Goal: Task Accomplishment & Management: Complete application form

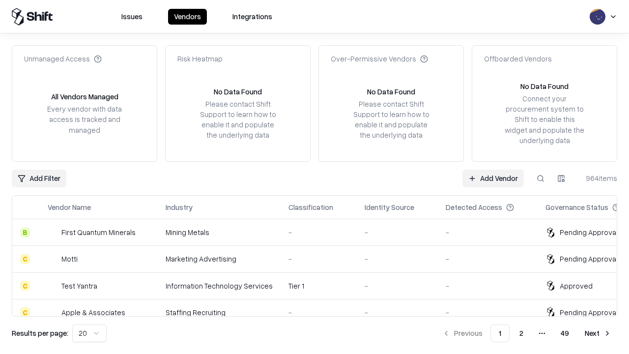
click at [493, 178] on link "Add Vendor" at bounding box center [492, 178] width 61 height 18
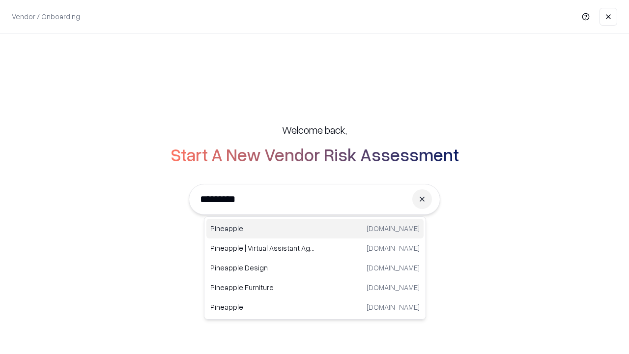
click at [315, 228] on div "Pineapple pineappleenergy.com" at bounding box center [314, 229] width 217 height 20
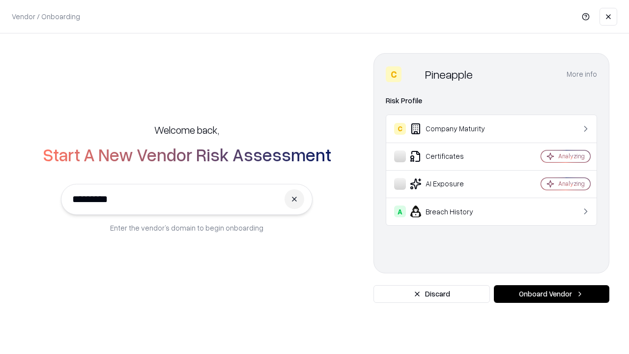
type input "*********"
click at [551, 294] on button "Onboard Vendor" at bounding box center [551, 294] width 115 height 18
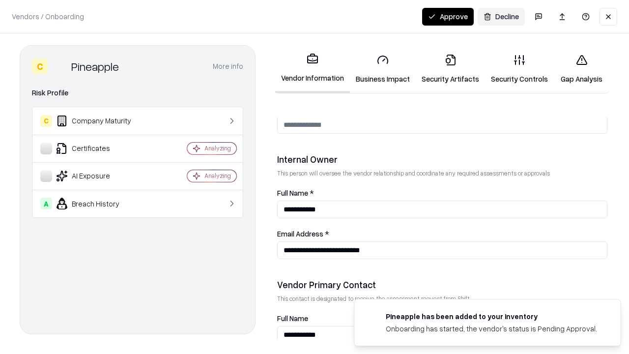
scroll to position [509, 0]
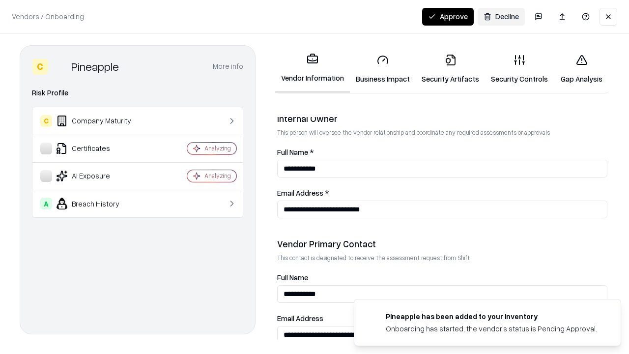
click at [383, 69] on link "Business Impact" at bounding box center [383, 69] width 66 height 46
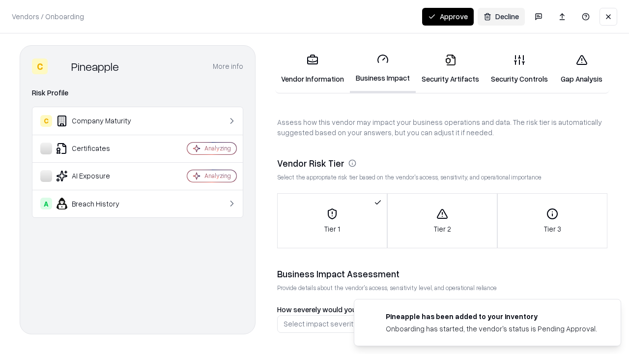
click at [450, 69] on link "Security Artifacts" at bounding box center [449, 69] width 69 height 46
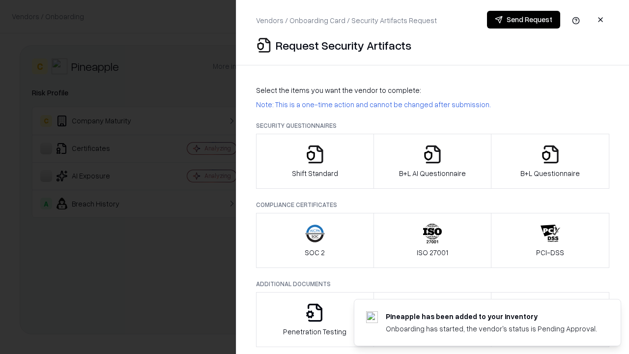
click at [314, 161] on icon "button" at bounding box center [315, 154] width 20 height 20
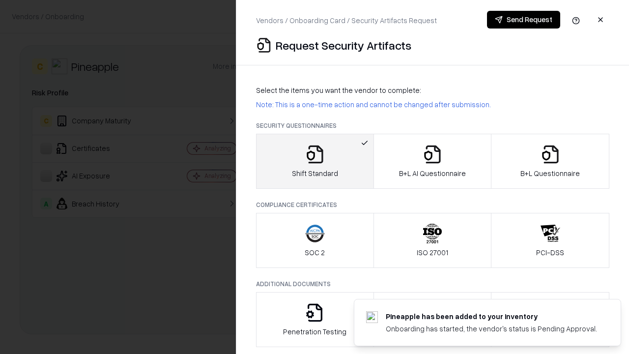
click at [523, 20] on button "Send Request" at bounding box center [523, 20] width 73 height 18
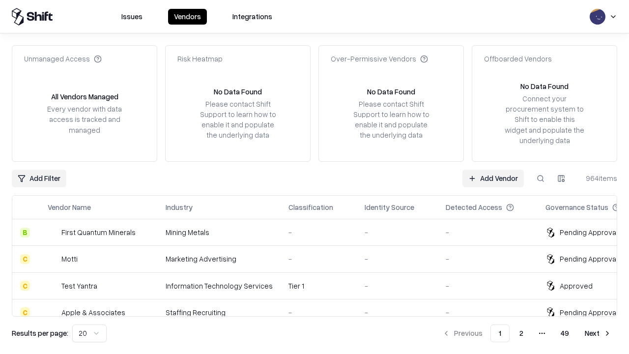
click at [540, 178] on button at bounding box center [540, 178] width 18 height 18
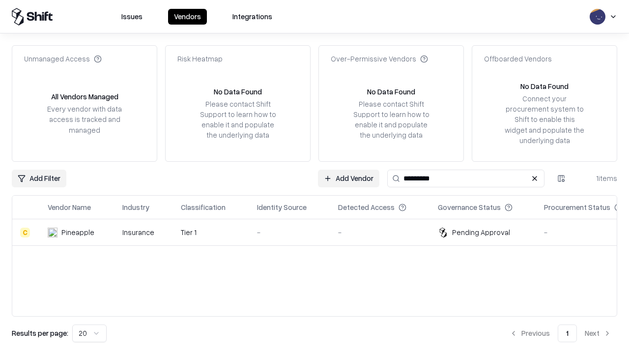
type input "*********"
click at [320, 232] on div "-" at bounding box center [289, 232] width 65 height 10
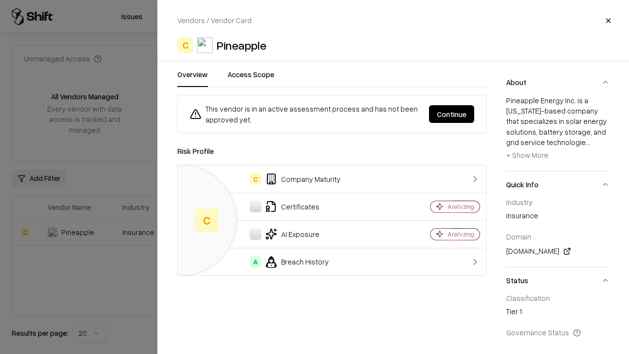
click at [451, 114] on button "Continue" at bounding box center [451, 114] width 45 height 18
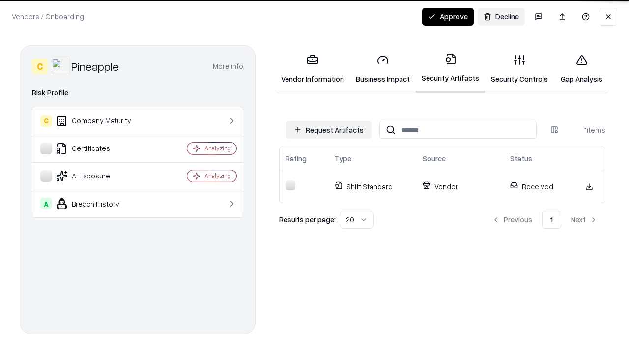
click at [447, 16] on button "Approve" at bounding box center [448, 17] width 52 height 18
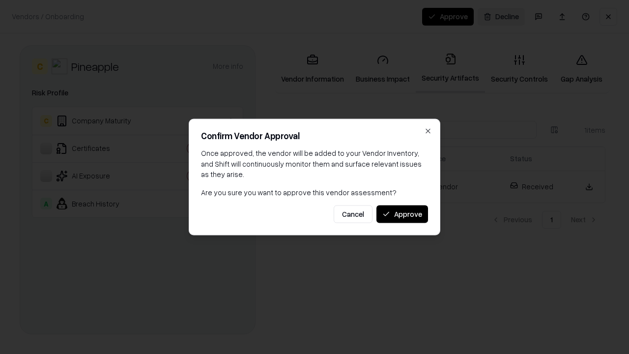
click at [402, 214] on button "Approve" at bounding box center [402, 214] width 52 height 18
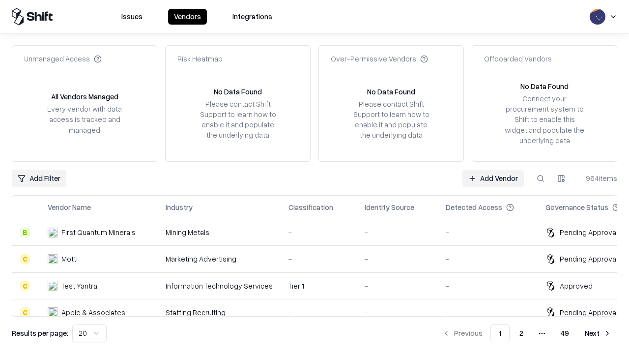
type input "*********"
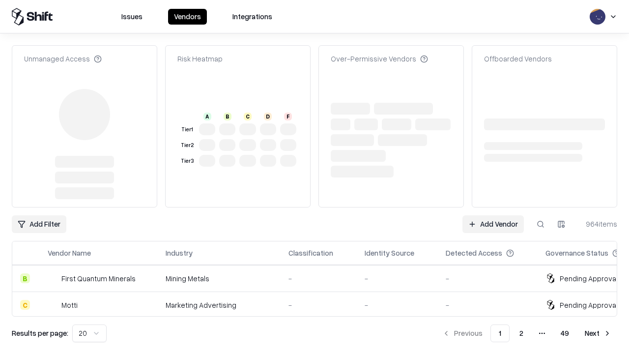
click at [493, 215] on link "Add Vendor" at bounding box center [492, 224] width 61 height 18
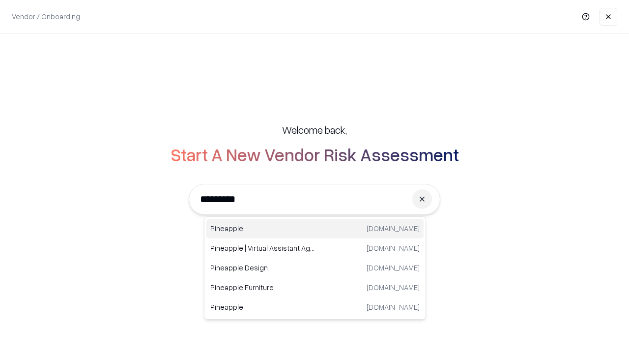
click at [315, 228] on div "Pineapple pineappleenergy.com" at bounding box center [314, 229] width 217 height 20
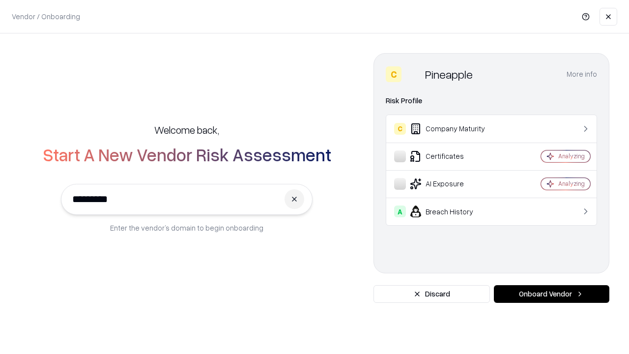
type input "*********"
click at [551, 294] on button "Onboard Vendor" at bounding box center [551, 294] width 115 height 18
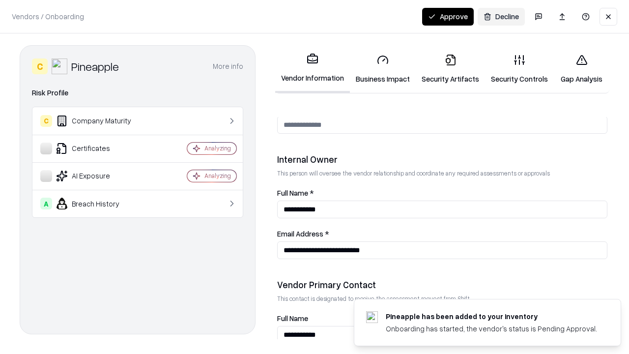
scroll to position [509, 0]
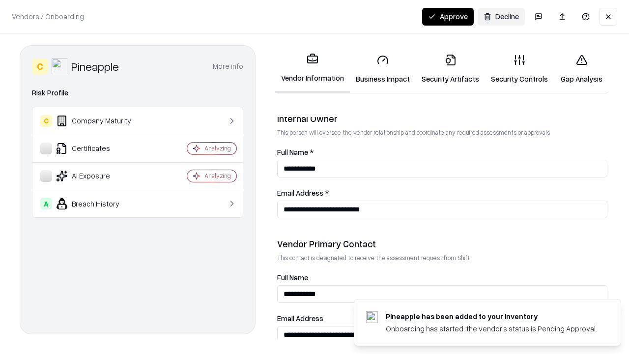
click at [447, 16] on button "Approve" at bounding box center [448, 17] width 52 height 18
